Goal: Information Seeking & Learning: Learn about a topic

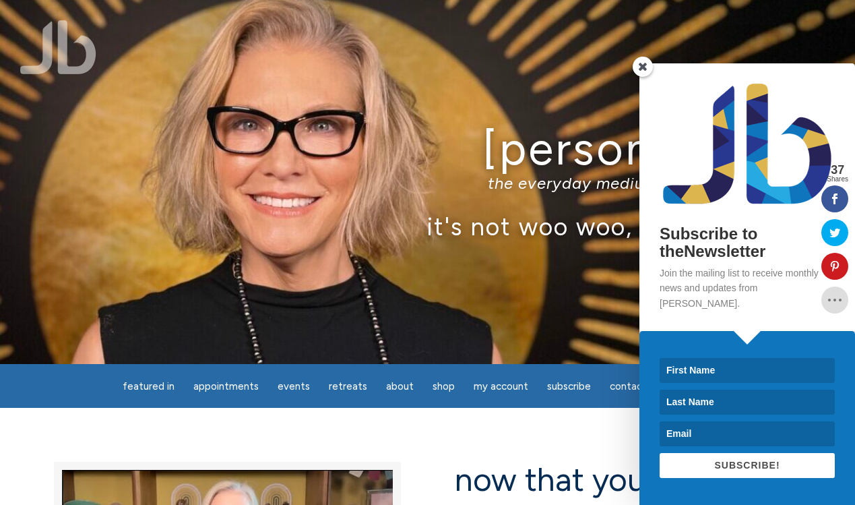
click at [645, 77] on span at bounding box center [643, 67] width 20 height 20
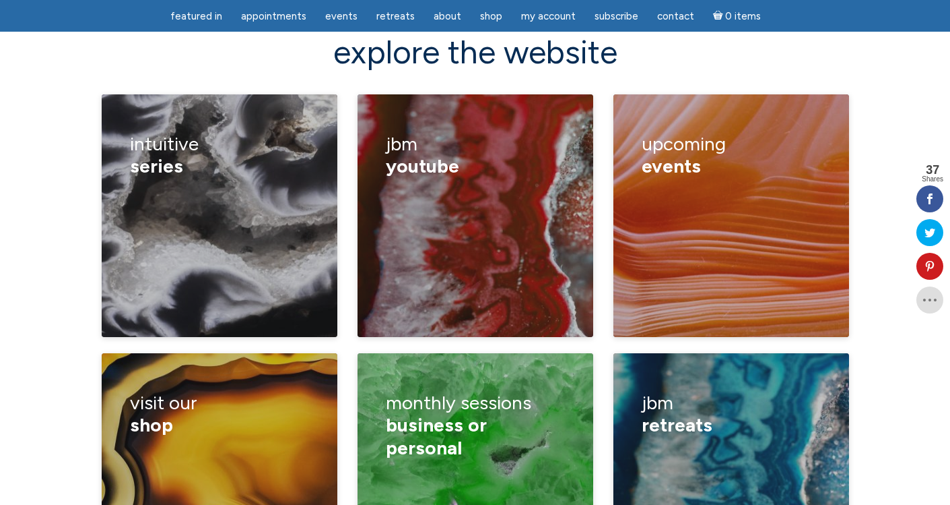
scroll to position [1855, 0]
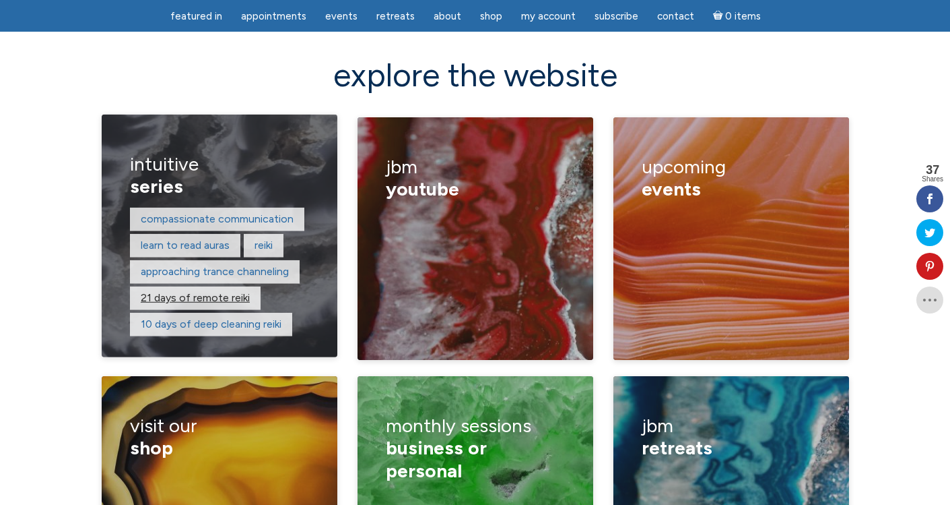
click at [182, 291] on link "21 days of remote reiki" at bounding box center [195, 297] width 109 height 13
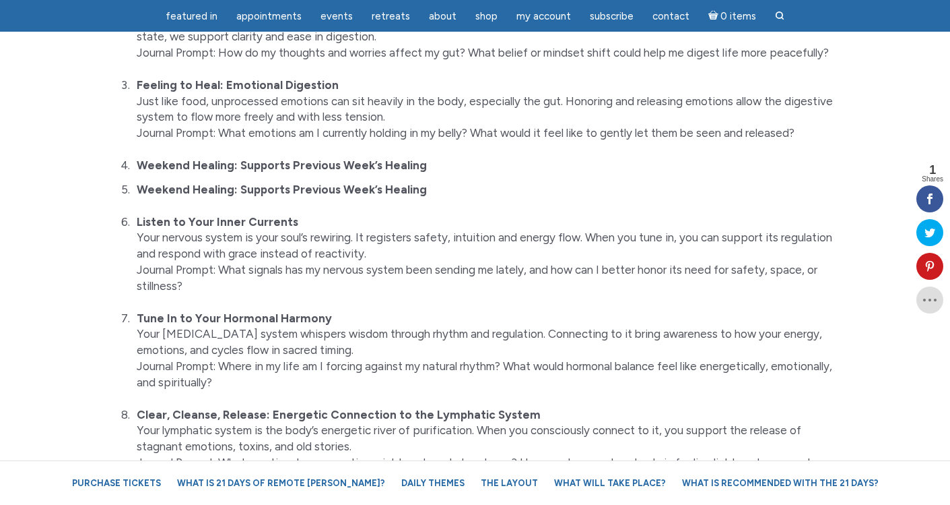
scroll to position [1556, 0]
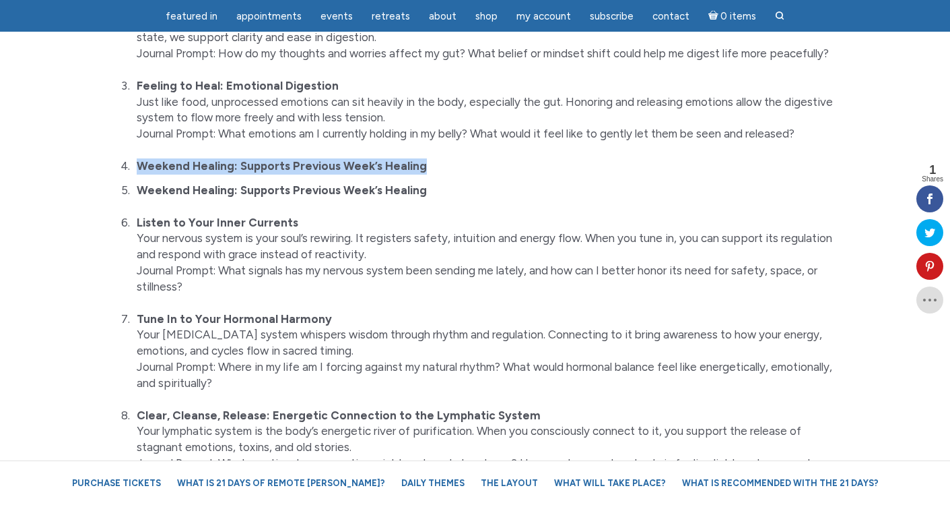
drag, startPoint x: 136, startPoint y: 143, endPoint x: 416, endPoint y: 144, distance: 280.2
click at [416, 158] on li "Weekend Healing: Supports Previous Week’s Healing" at bounding box center [491, 166] width 717 height 16
copy strong "Weekend Healing: Supports Previous Week’s Healing"
